Goal: Task Accomplishment & Management: Complete application form

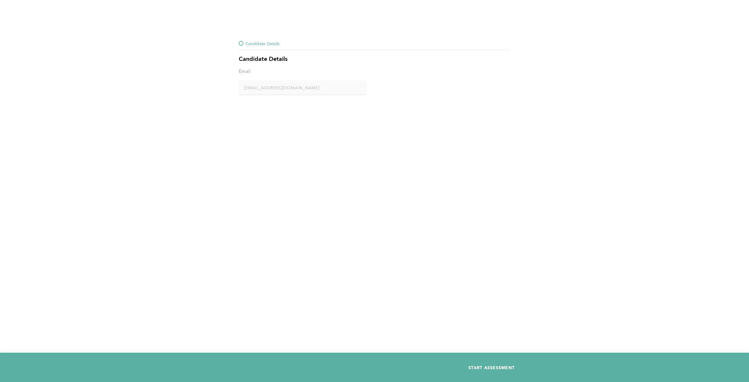
click at [502, 368] on span "START ASSESSMENT" at bounding box center [491, 368] width 46 height 6
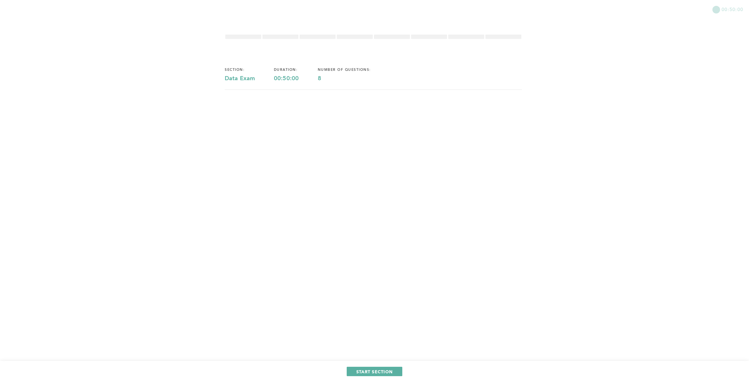
click at [609, 98] on div "00:50:00 section: Data Exam duration: 00:50:00 number of questions: 8 START SEC…" at bounding box center [374, 191] width 749 height 382
